Goal: Task Accomplishment & Management: Use online tool/utility

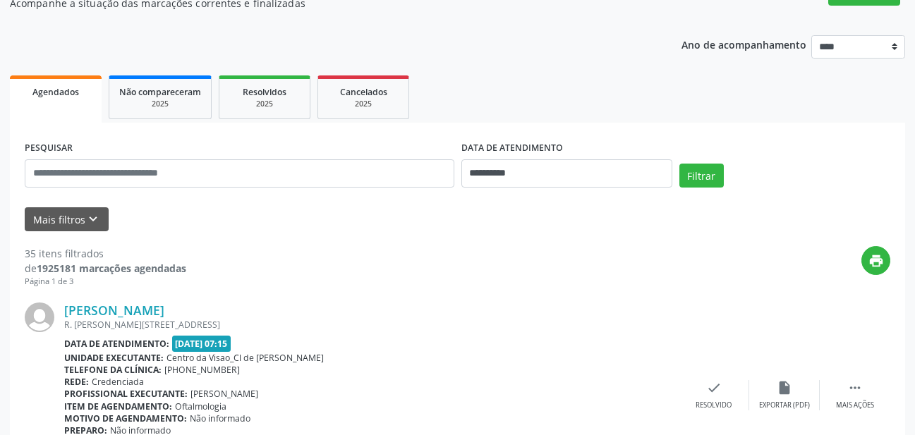
scroll to position [141, 0]
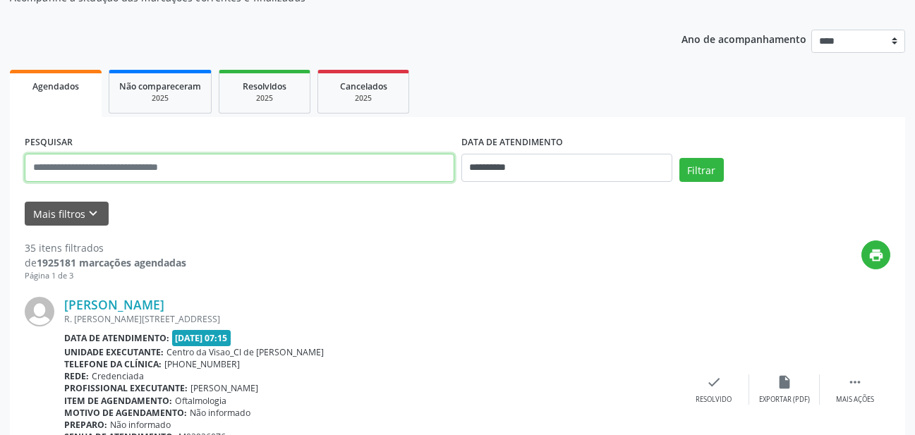
click at [243, 177] on input "text" at bounding box center [240, 168] width 430 height 28
type input "**********"
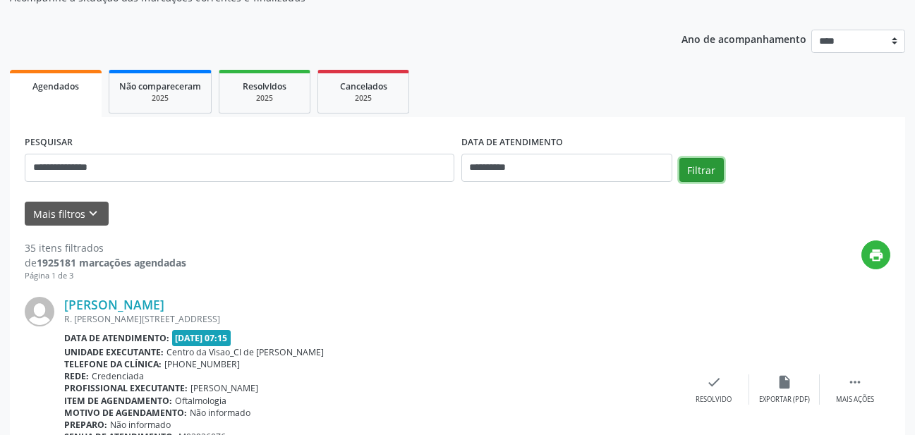
click at [702, 178] on button "Filtrar" at bounding box center [702, 170] width 44 height 24
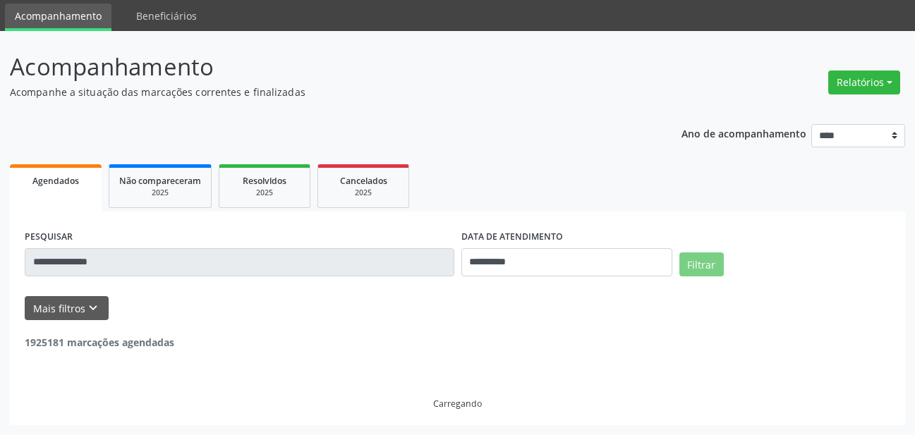
scroll to position [47, 0]
click at [524, 263] on div "**********" at bounding box center [458, 319] width 896 height 214
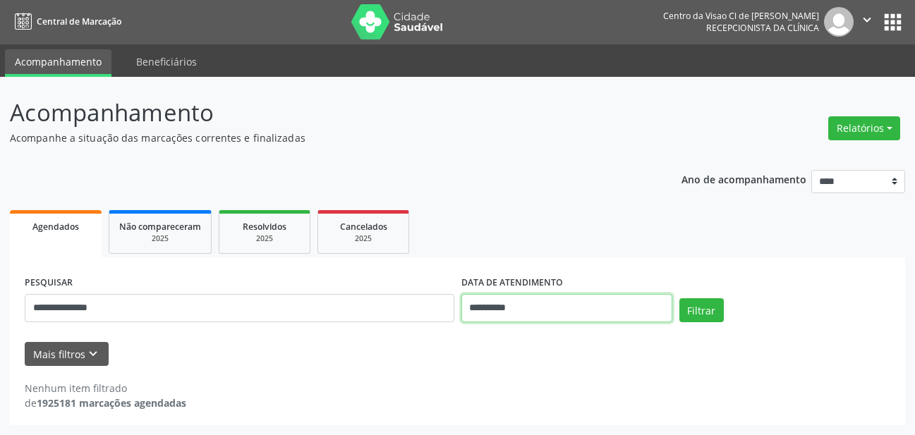
click at [540, 309] on body "**********" at bounding box center [457, 216] width 915 height 435
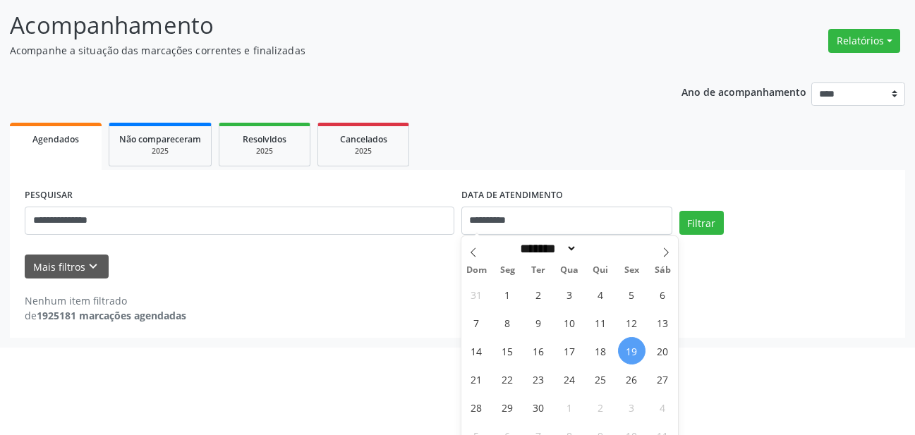
click at [634, 351] on span "19" at bounding box center [632, 351] width 28 height 28
type input "**********"
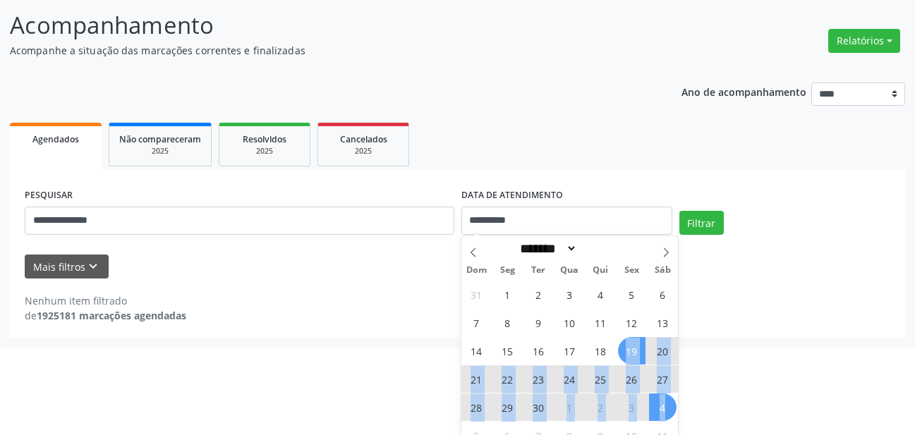
drag, startPoint x: 634, startPoint y: 351, endPoint x: 650, endPoint y: 403, distance: 54.0
click at [650, 403] on div "31 1 2 3 4 5 6 7 8 9 10 11 12 13 14 15 16 17 18 19 20 21 22 23 24 25 26 27 28 2…" at bounding box center [570, 364] width 217 height 169
click at [650, 403] on span "4" at bounding box center [663, 408] width 28 height 28
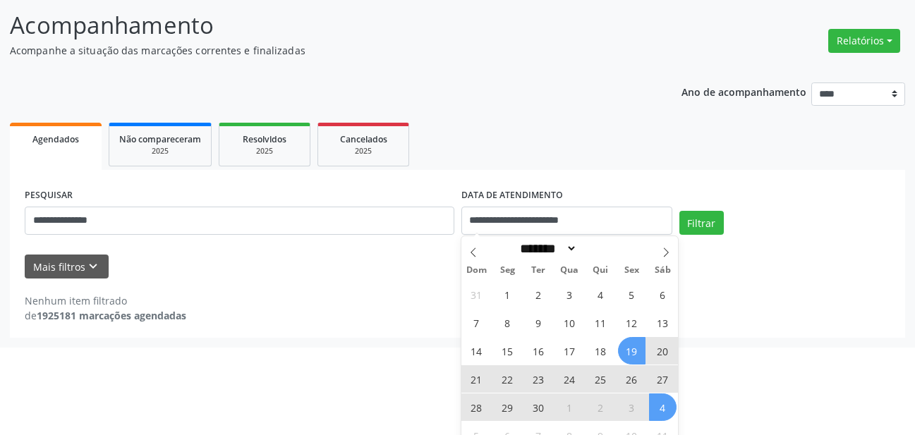
scroll to position [1, 0]
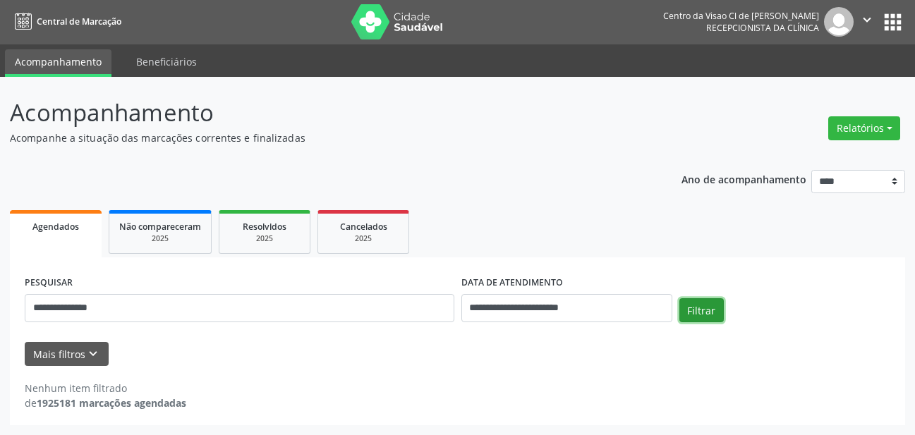
click at [705, 312] on button "Filtrar" at bounding box center [702, 311] width 44 height 24
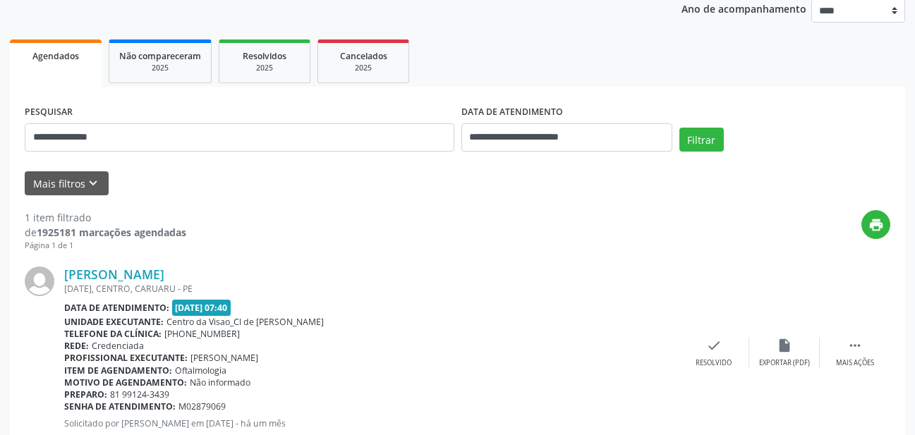
scroll to position [188, 0]
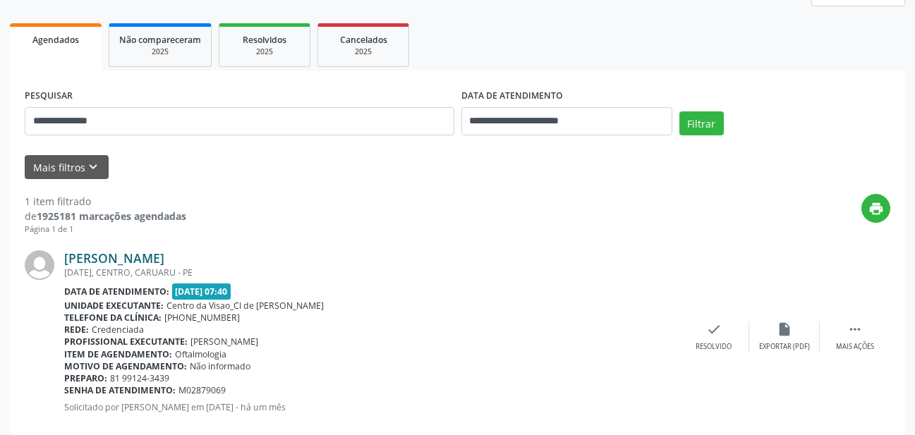
click at [164, 261] on link "[PERSON_NAME]" at bounding box center [114, 259] width 100 height 16
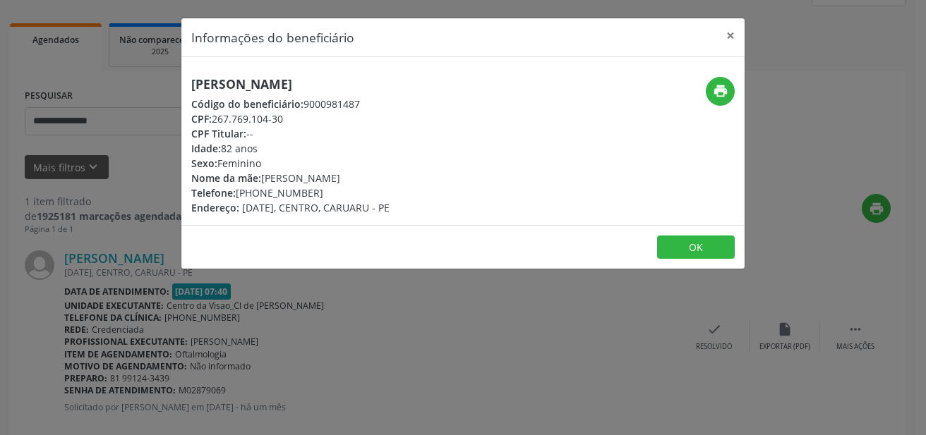
drag, startPoint x: 189, startPoint y: 85, endPoint x: 498, endPoint y: 89, distance: 309.2
click at [498, 89] on div "[PERSON_NAME] Código do beneficiário: 9000981487 CPF: 267.769.104-30 CPF Titula…" at bounding box center [368, 146] width 375 height 138
copy h5 "[PERSON_NAME]"
click at [733, 37] on button "×" at bounding box center [730, 35] width 28 height 35
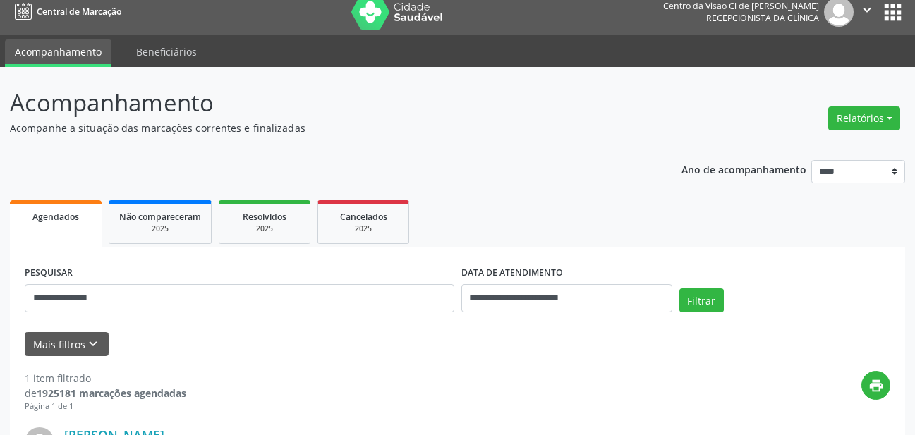
scroll to position [0, 0]
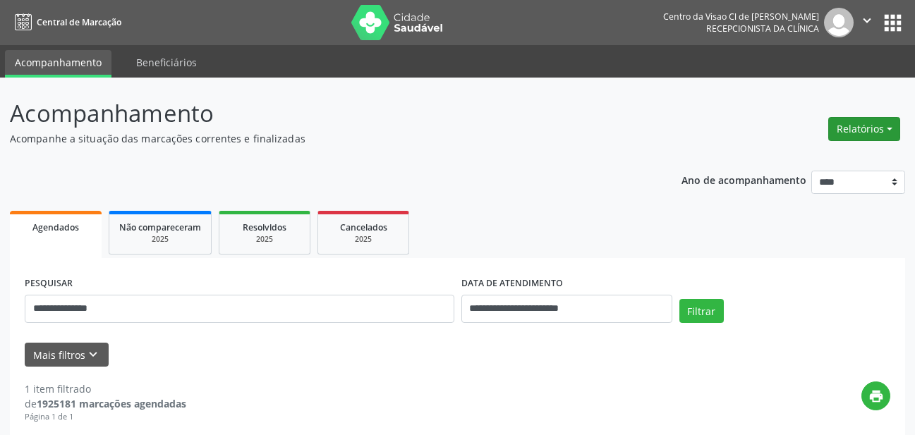
click at [870, 132] on button "Relatórios" at bounding box center [865, 129] width 72 height 24
click at [785, 161] on link "Agendamentos" at bounding box center [826, 160] width 152 height 20
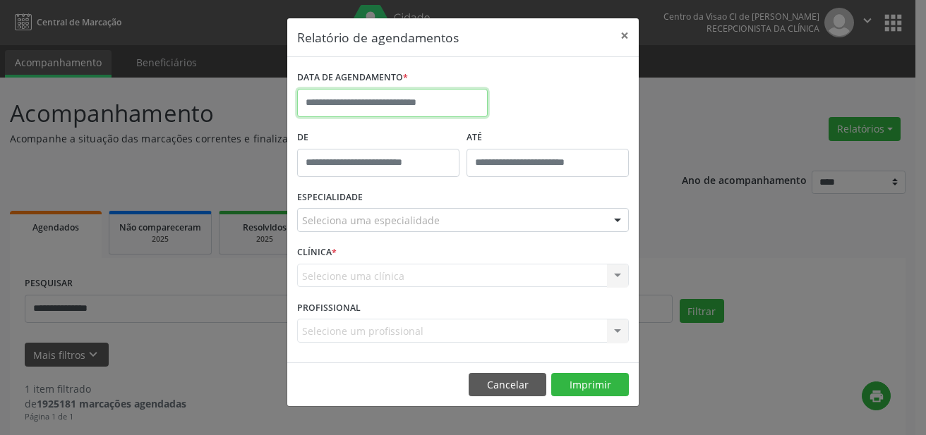
click at [357, 112] on input "text" at bounding box center [392, 103] width 191 height 28
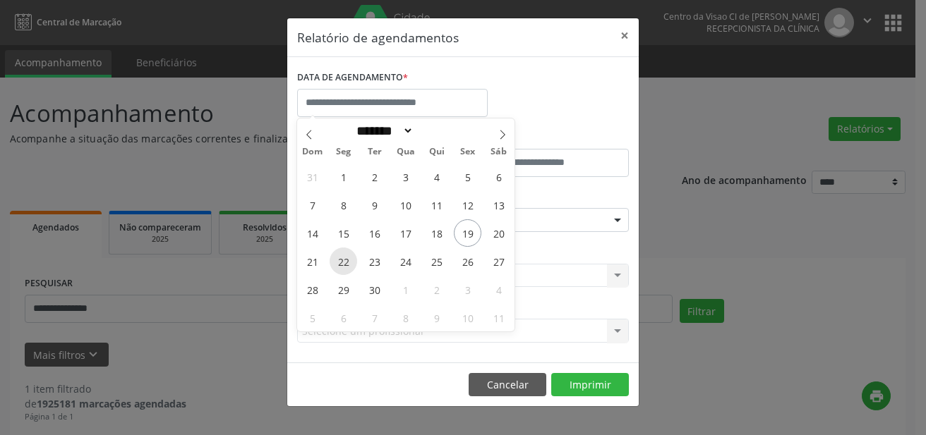
click at [343, 262] on span "22" at bounding box center [344, 262] width 28 height 28
type input "**********"
click at [343, 262] on span "22" at bounding box center [344, 262] width 28 height 28
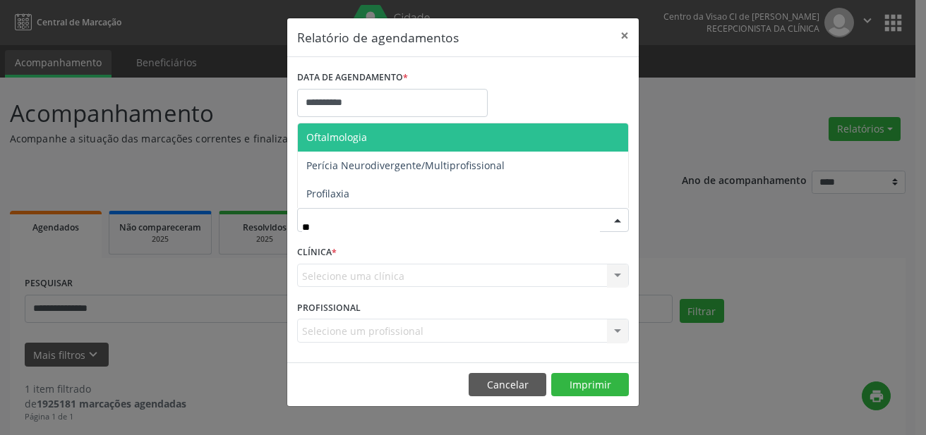
type input "***"
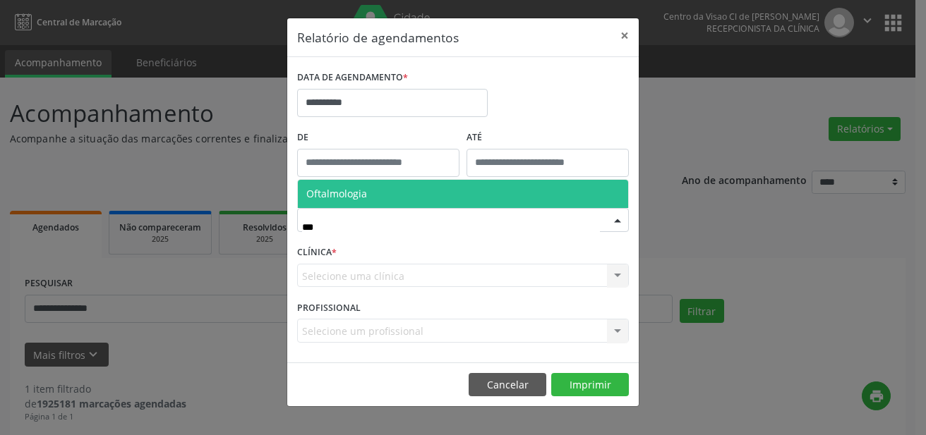
click at [356, 200] on span "Oftalmologia" at bounding box center [336, 193] width 61 height 13
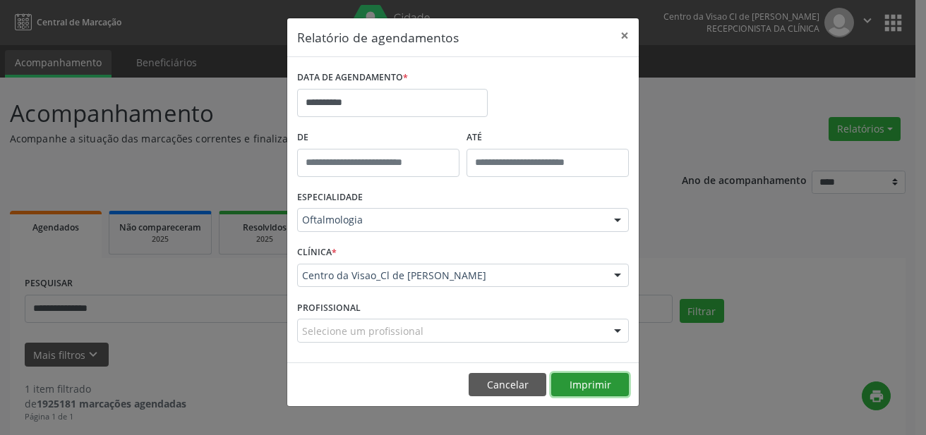
click at [589, 383] on button "Imprimir" at bounding box center [590, 385] width 78 height 24
click at [625, 32] on button "×" at bounding box center [624, 35] width 28 height 35
